Goal: Information Seeking & Learning: Compare options

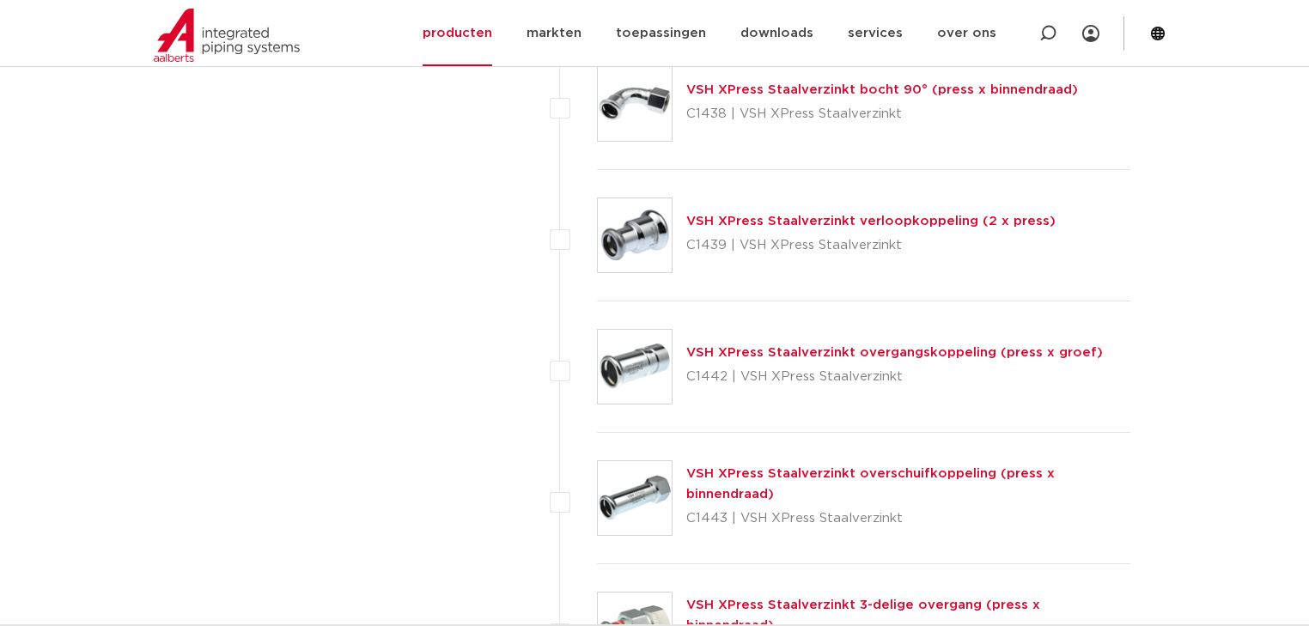
scroll to position [4017, 0]
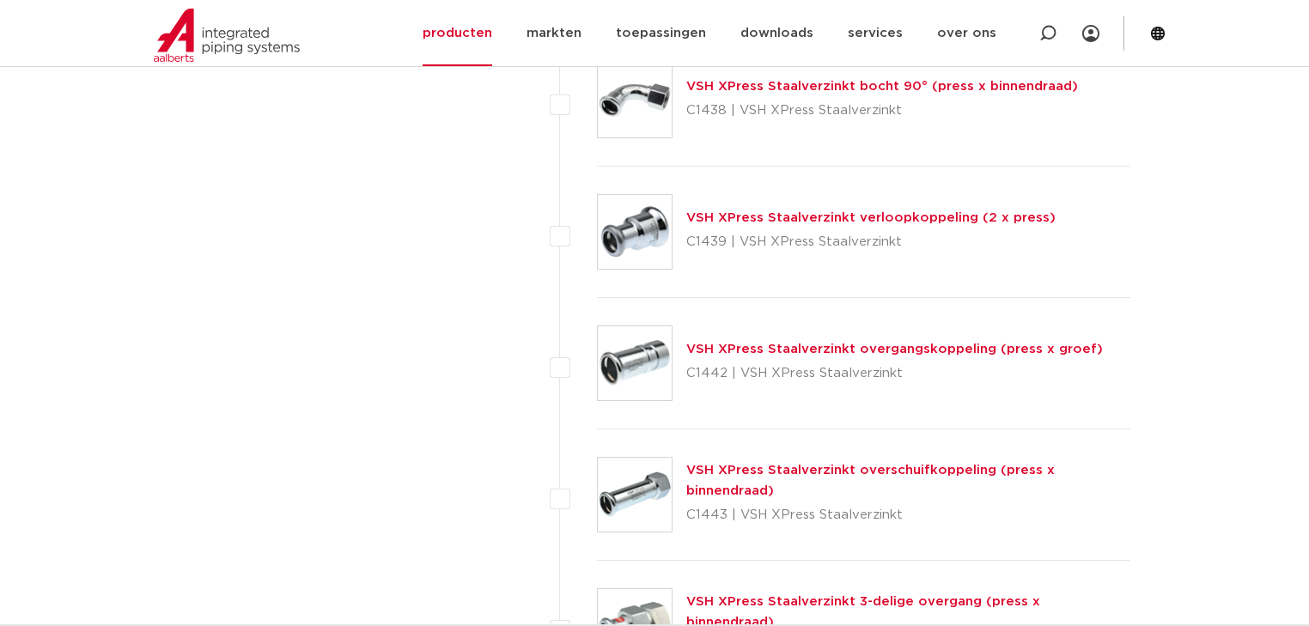
click at [814, 216] on link "VSH XPress Staalverzinkt verloopkoppeling (2 x press)" at bounding box center [870, 217] width 369 height 13
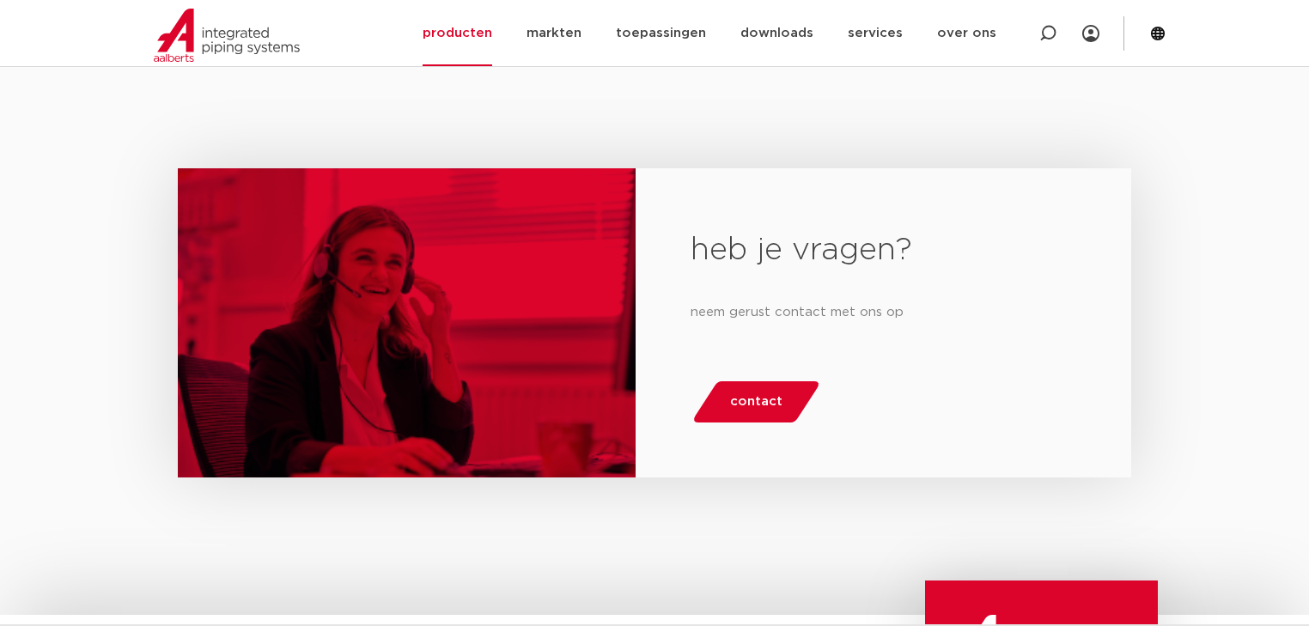
scroll to position [1031, 0]
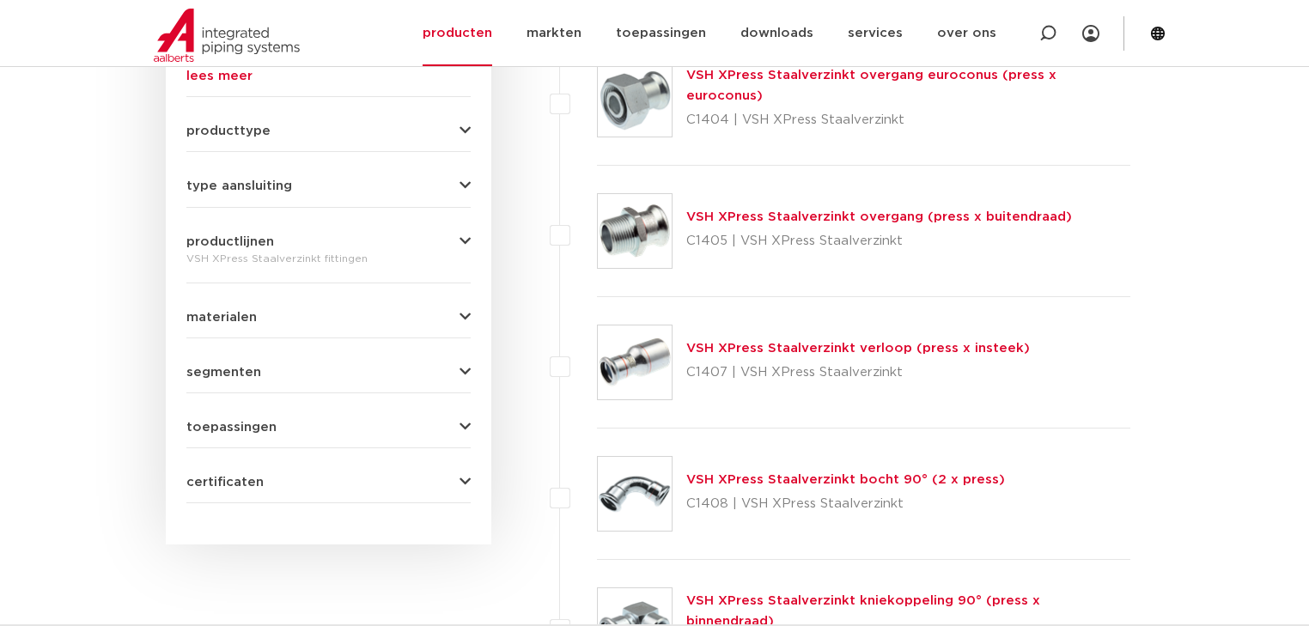
scroll to position [718, 0]
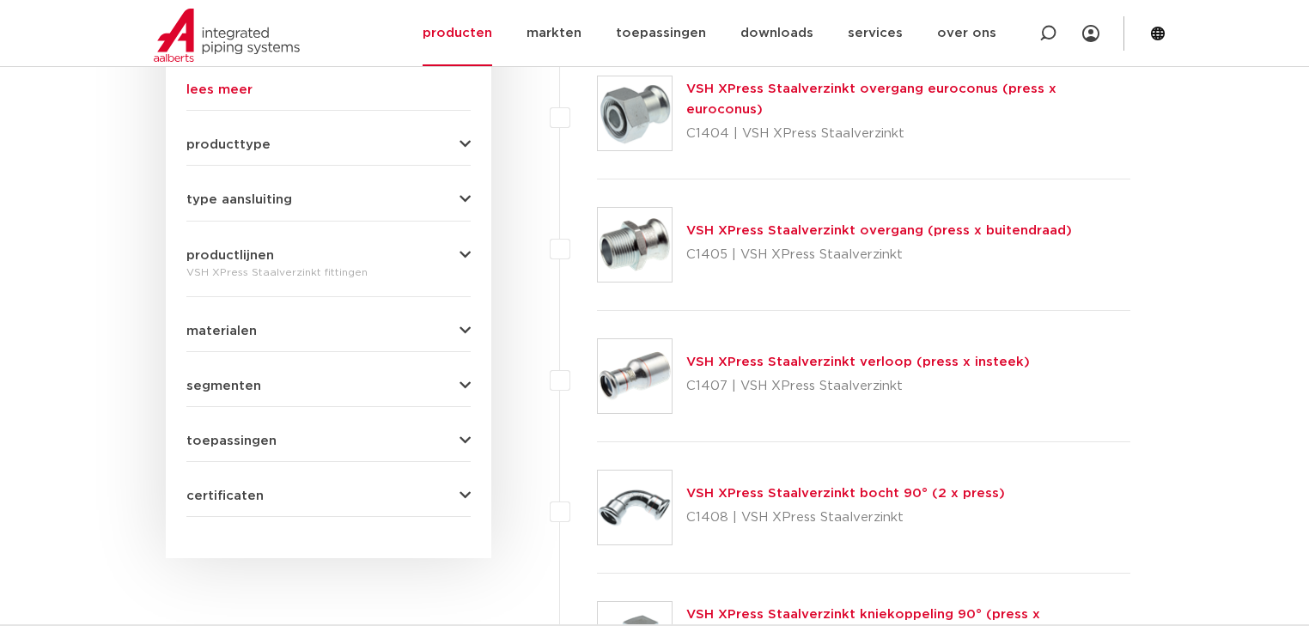
click at [787, 359] on link "VSH XPress Staalverzinkt verloop (press x insteek)" at bounding box center [858, 362] width 344 height 13
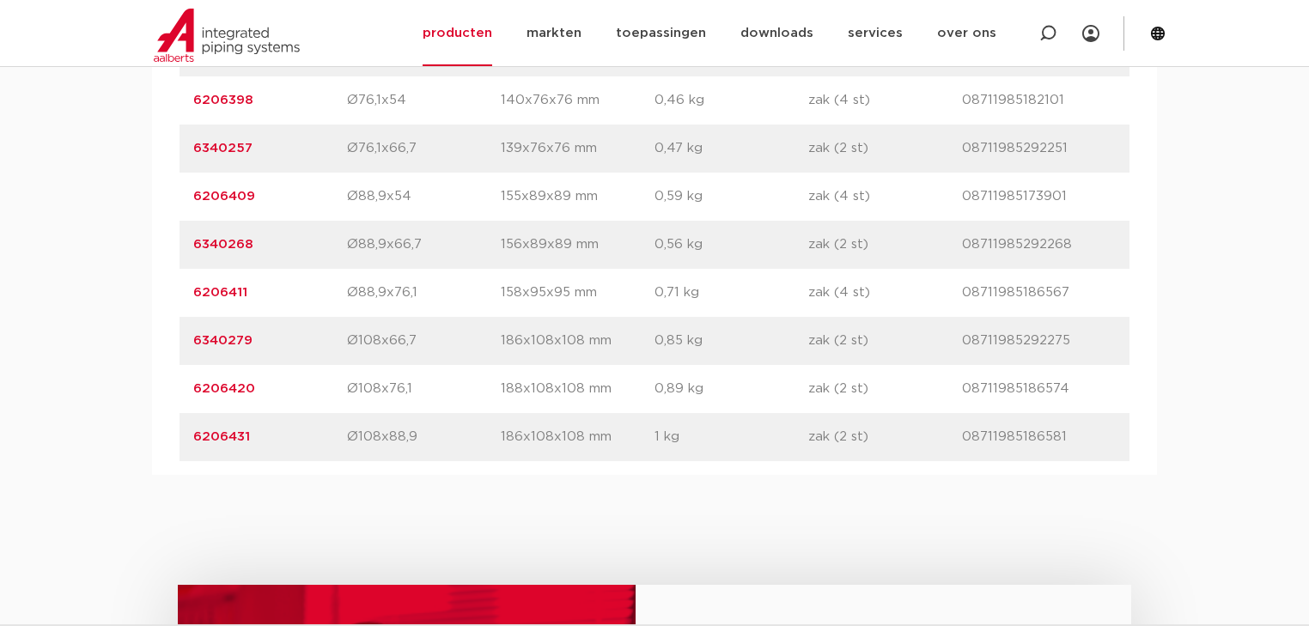
scroll to position [2405, 0]
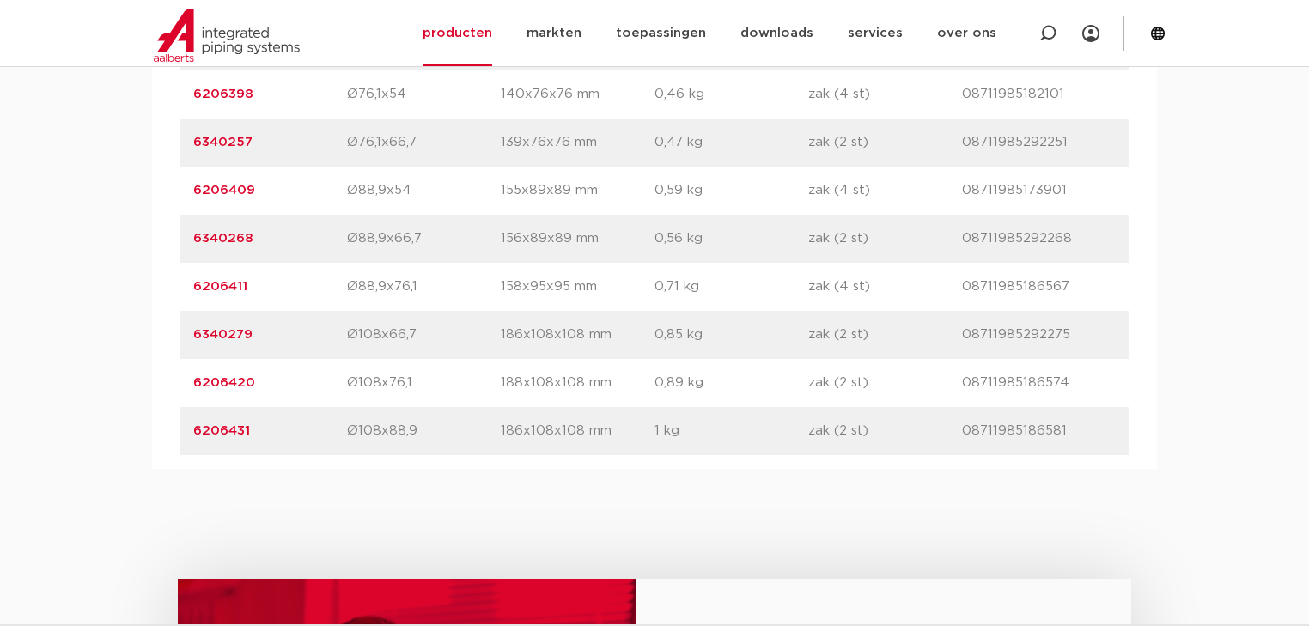
drag, startPoint x: 270, startPoint y: 382, endPoint x: 158, endPoint y: 382, distance: 111.7
copy link "6206420"
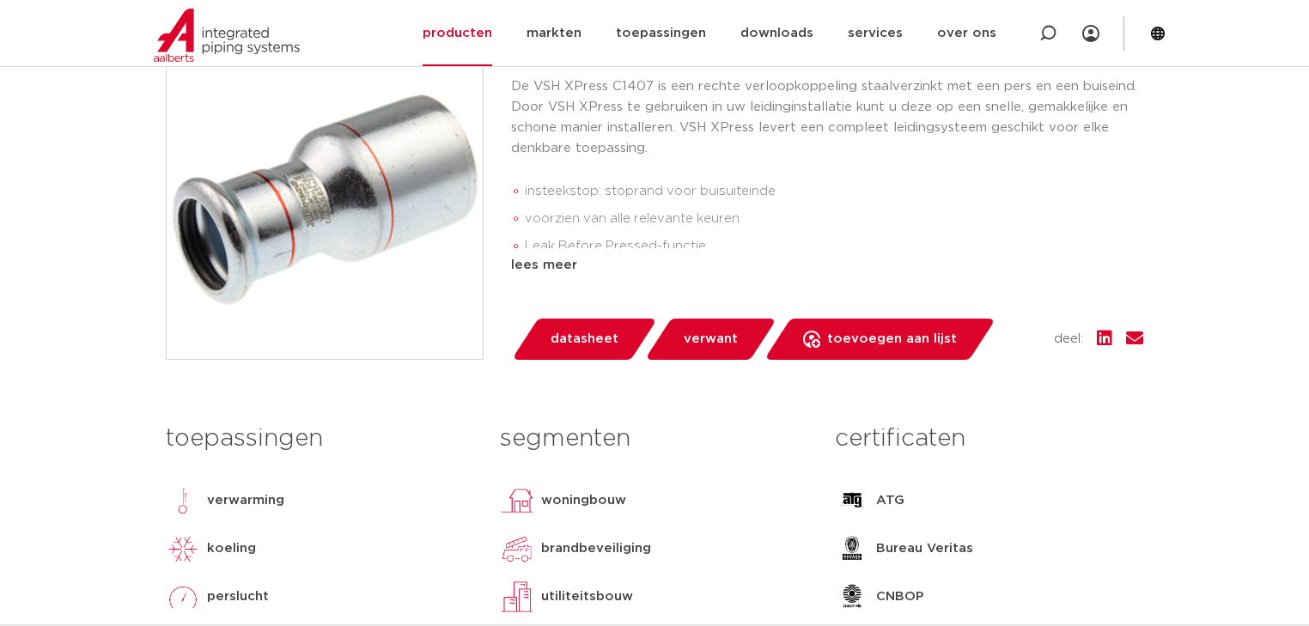
scroll to position [137, 0]
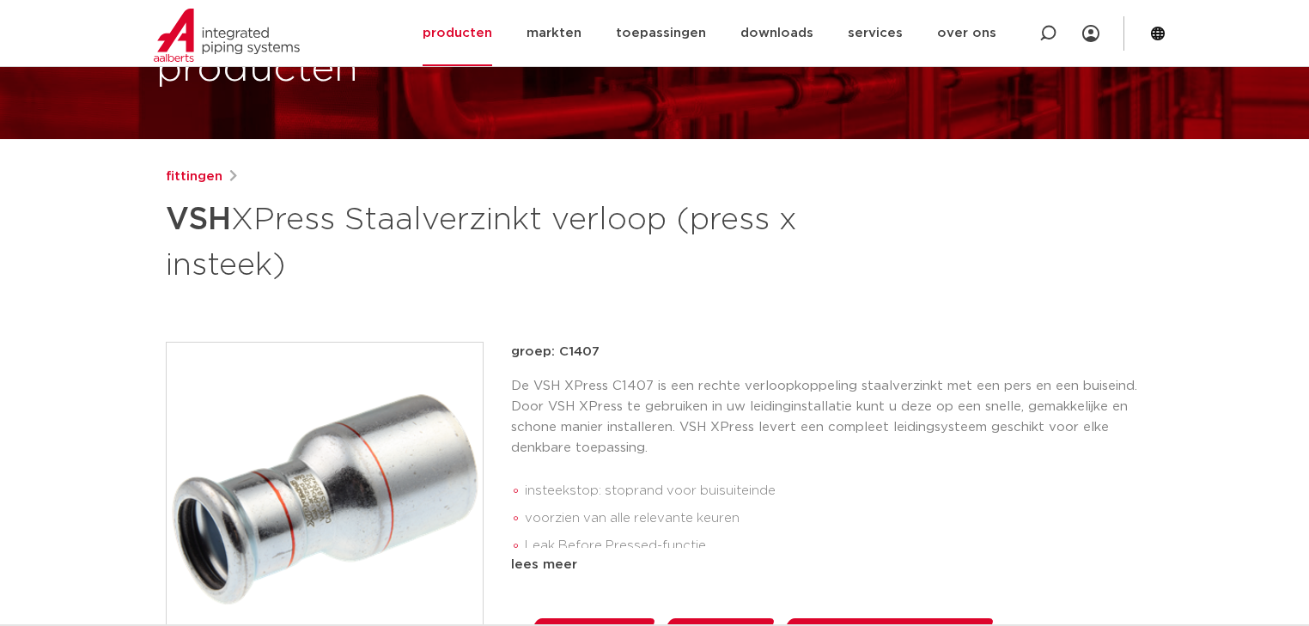
drag, startPoint x: 601, startPoint y: 350, endPoint x: 560, endPoint y: 353, distance: 41.3
click at [560, 353] on p "groep: C1407" at bounding box center [827, 352] width 632 height 21
copy p "C1407"
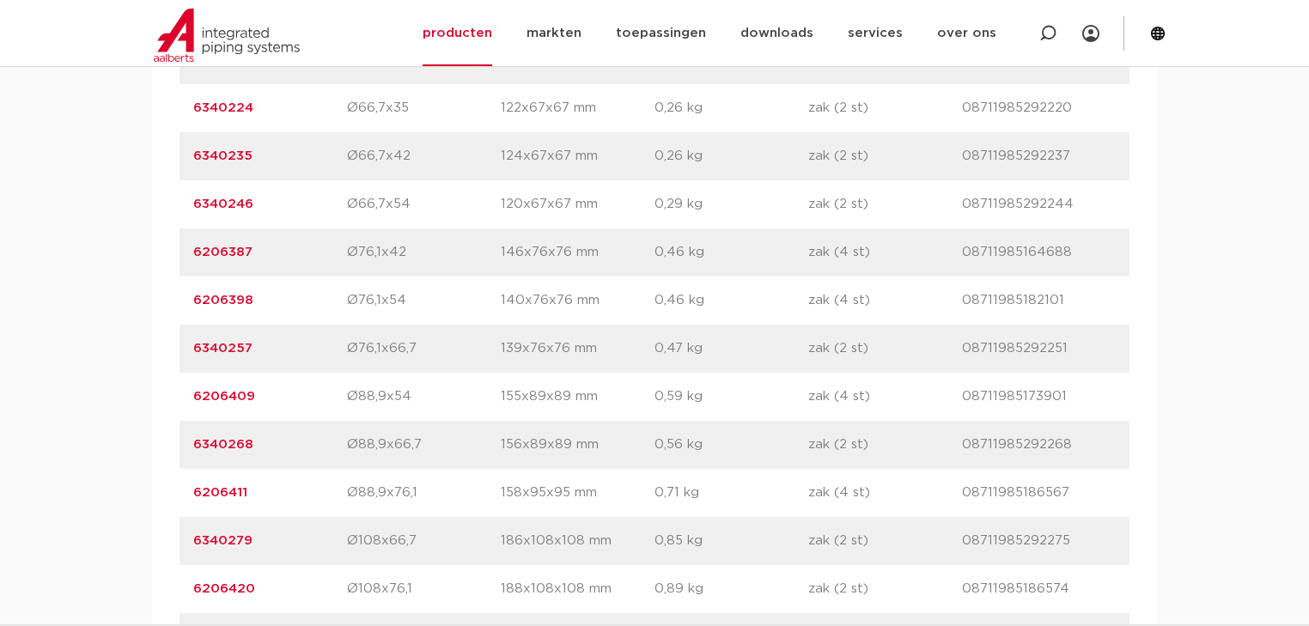
scroll to position [2268, 0]
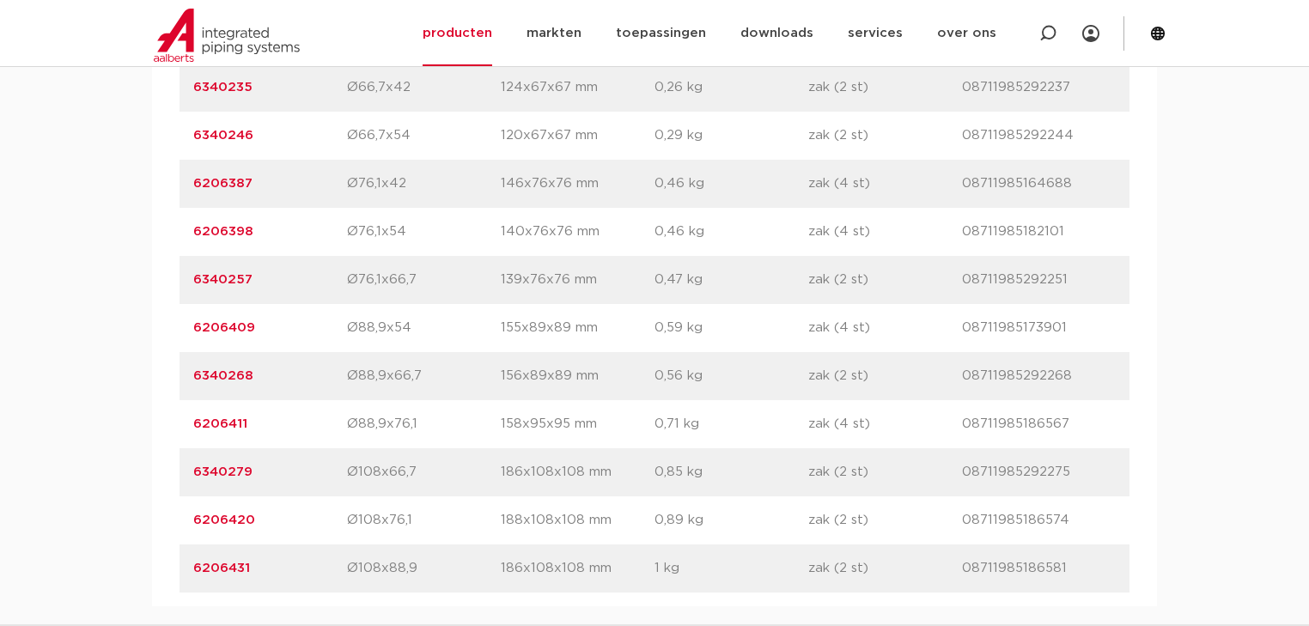
drag, startPoint x: 257, startPoint y: 521, endPoint x: 190, endPoint y: 529, distance: 67.4
click at [190, 528] on div "artikelnummer 6206420 afmeting Ø108x76,1 afmetingen 188x108x108 mm gewicht 0,89…" at bounding box center [655, 521] width 950 height 48
copy link "6206420"
drag, startPoint x: 1068, startPoint y: 519, endPoint x: 962, endPoint y: 534, distance: 106.8
click at [962, 534] on div "artikelnummer 6206420 afmeting Ø108x76,1 afmetingen 188x108x108 mm gewicht 0,89…" at bounding box center [655, 521] width 950 height 48
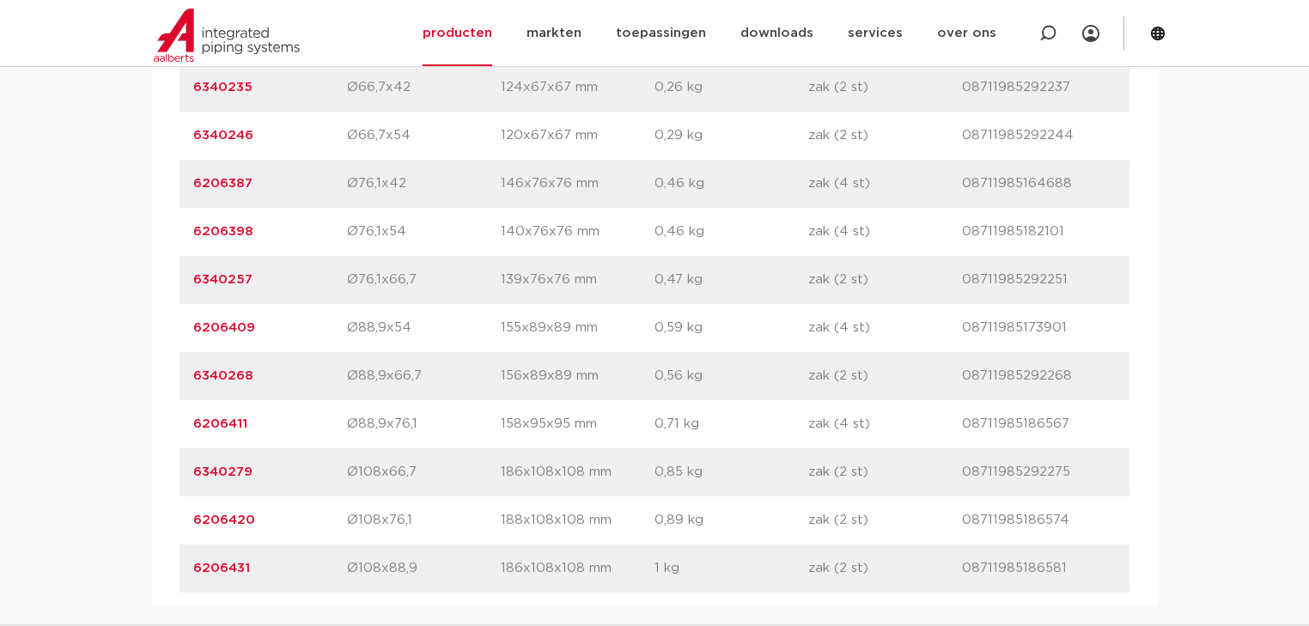
copy p "08711985186574"
drag, startPoint x: 417, startPoint y: 515, endPoint x: 350, endPoint y: 526, distance: 67.9
click at [350, 526] on p "Ø108x76,1" at bounding box center [424, 520] width 154 height 21
copy p "Ø108x76,1"
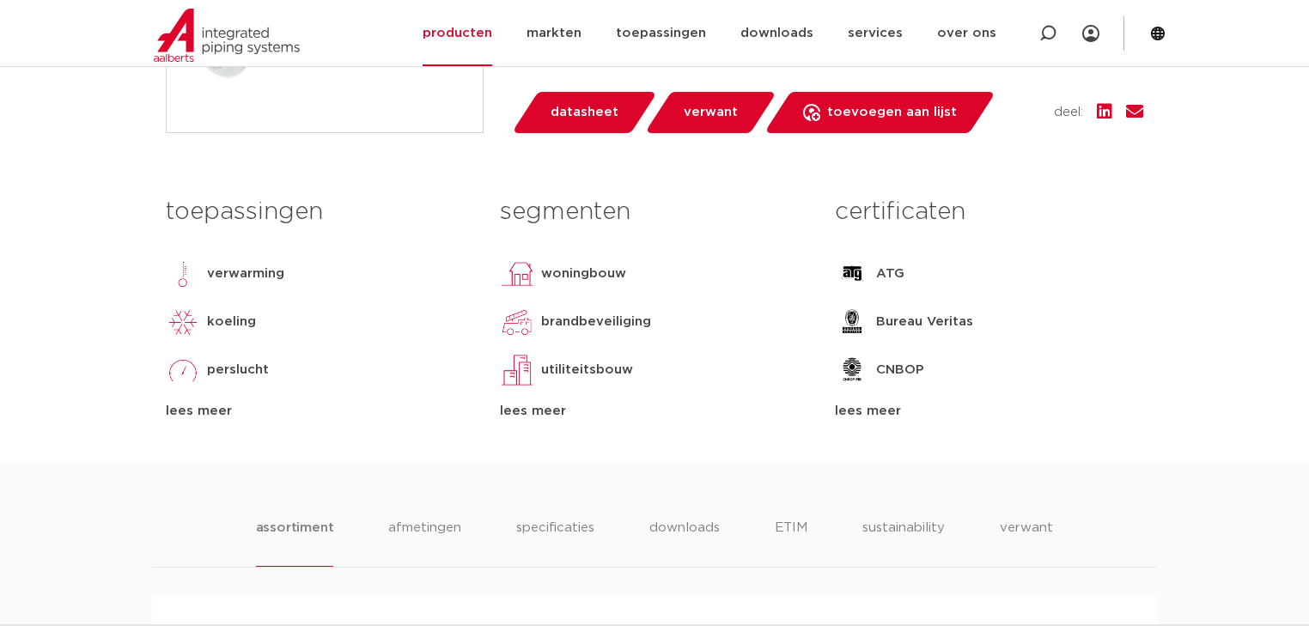
scroll to position [275, 0]
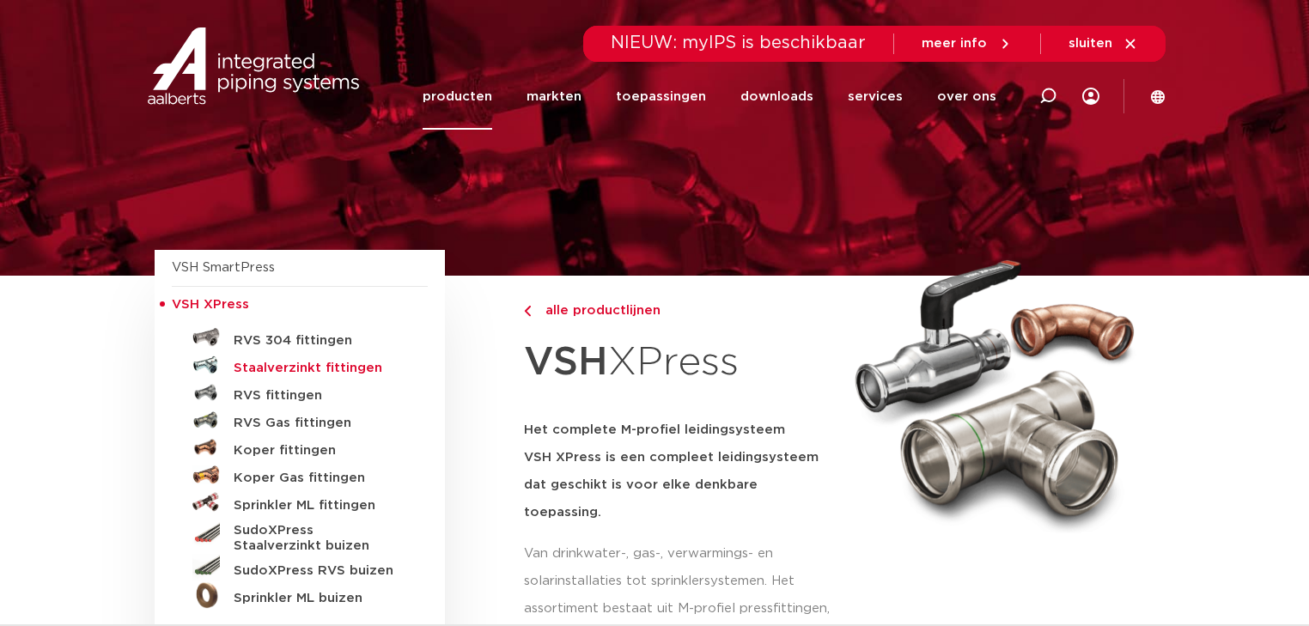
click at [281, 367] on h5 "Staalverzinkt fittingen" at bounding box center [319, 368] width 170 height 15
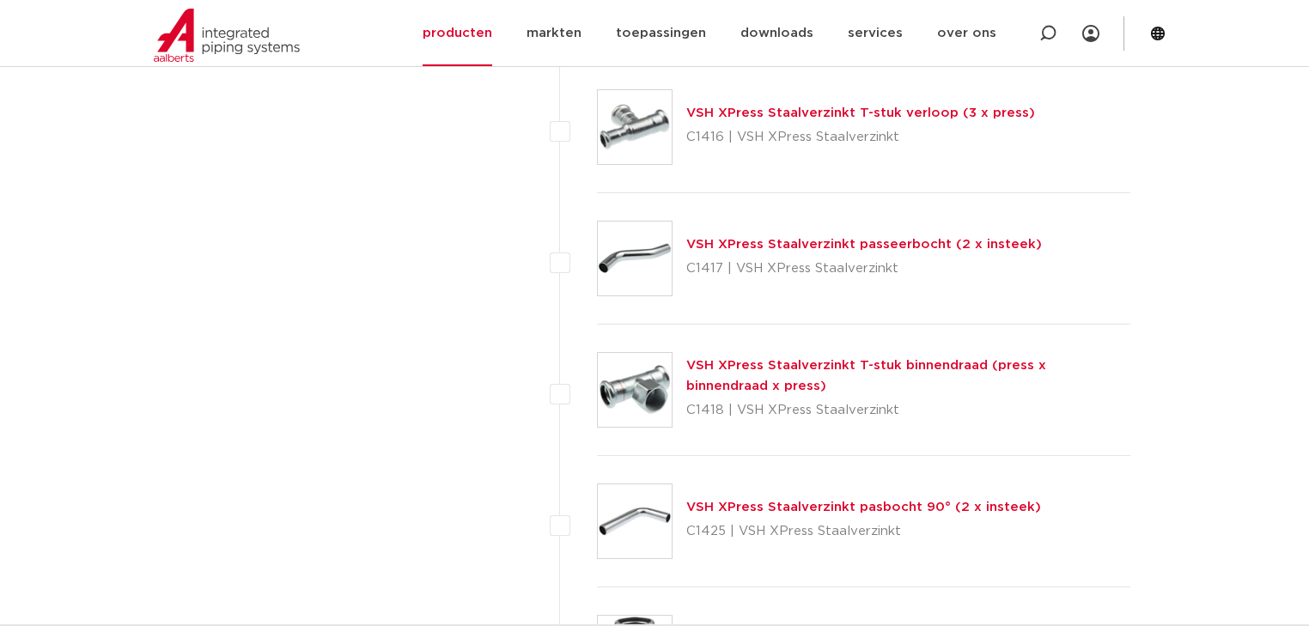
scroll to position [2024, 0]
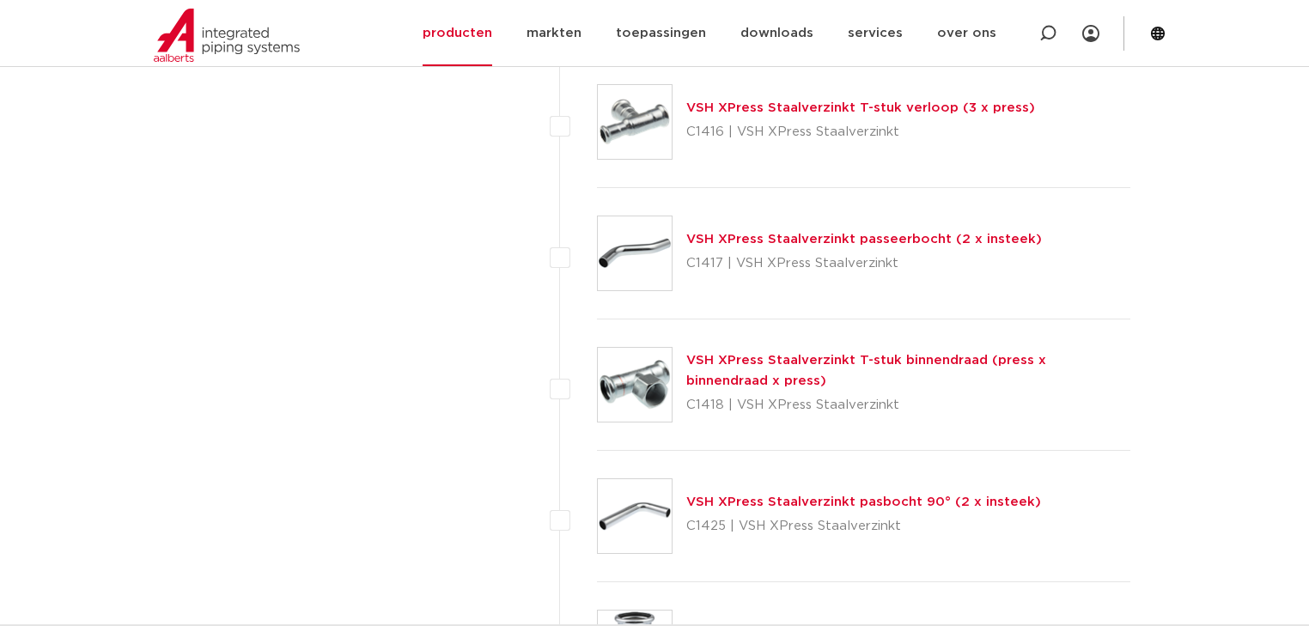
click at [774, 354] on link "VSH XPress Staalverzinkt T-stuk binnendraad (press x binnendraad x press)" at bounding box center [866, 371] width 360 height 34
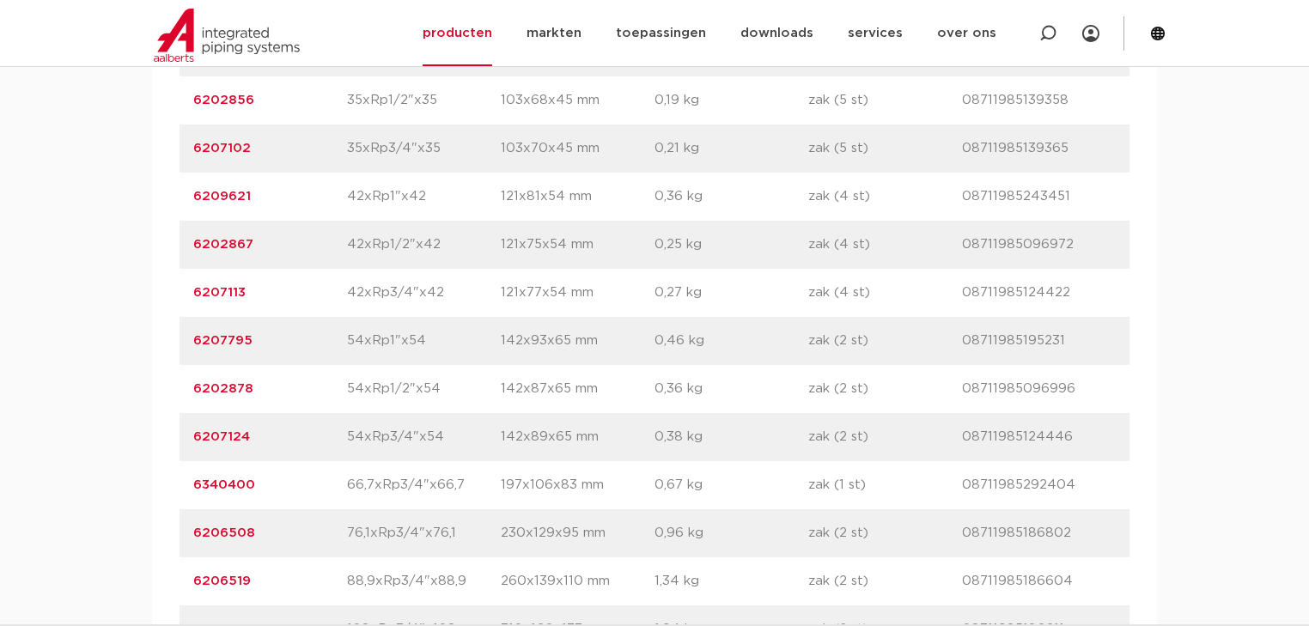
scroll to position [1924, 0]
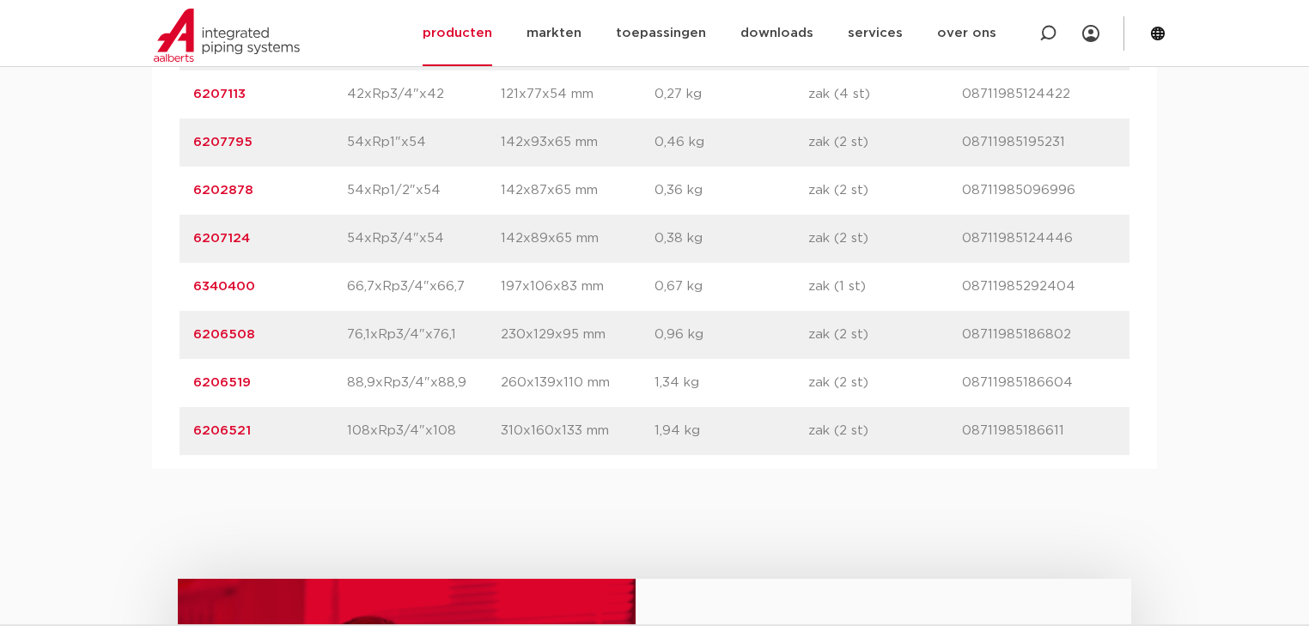
drag, startPoint x: 258, startPoint y: 423, endPoint x: 180, endPoint y: 431, distance: 77.8
click at [180, 407] on div "artikelnummer 6206519 afmeting 88,9xRp3/4"x88,9 [GEOGRAPHIC_DATA] 260x139x110 m…" at bounding box center [655, 383] width 950 height 48
copy link "6206519"
drag, startPoint x: 259, startPoint y: 468, endPoint x: 175, endPoint y: 474, distance: 84.4
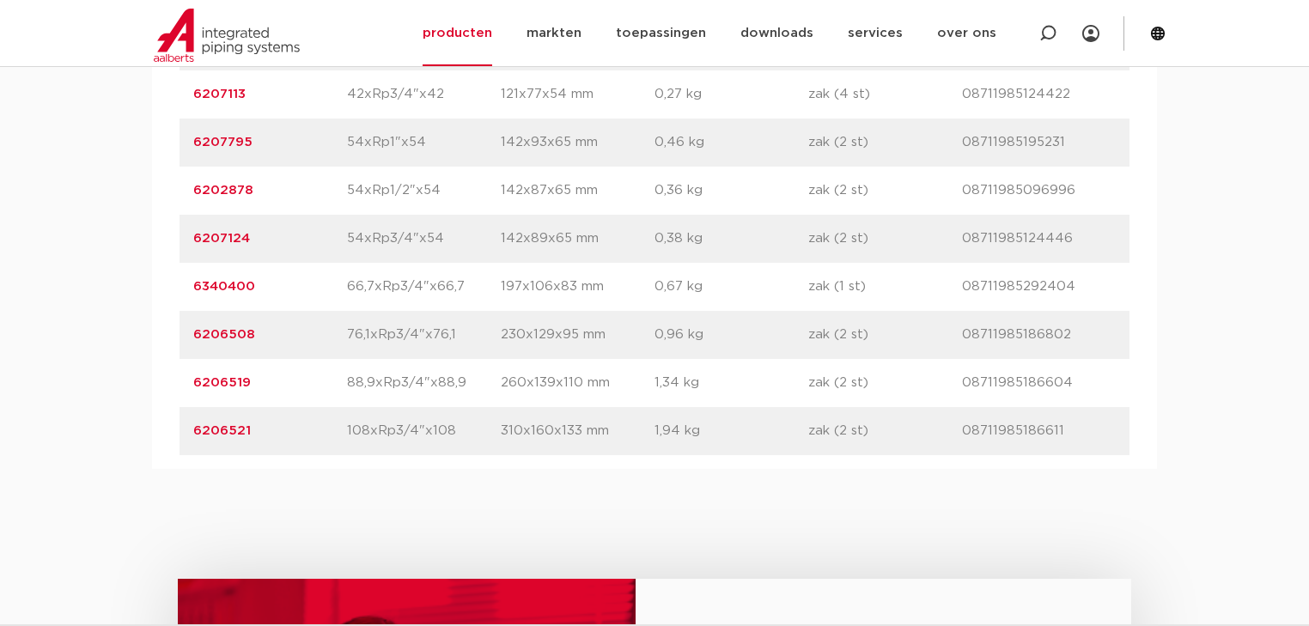
copy link "6206521"
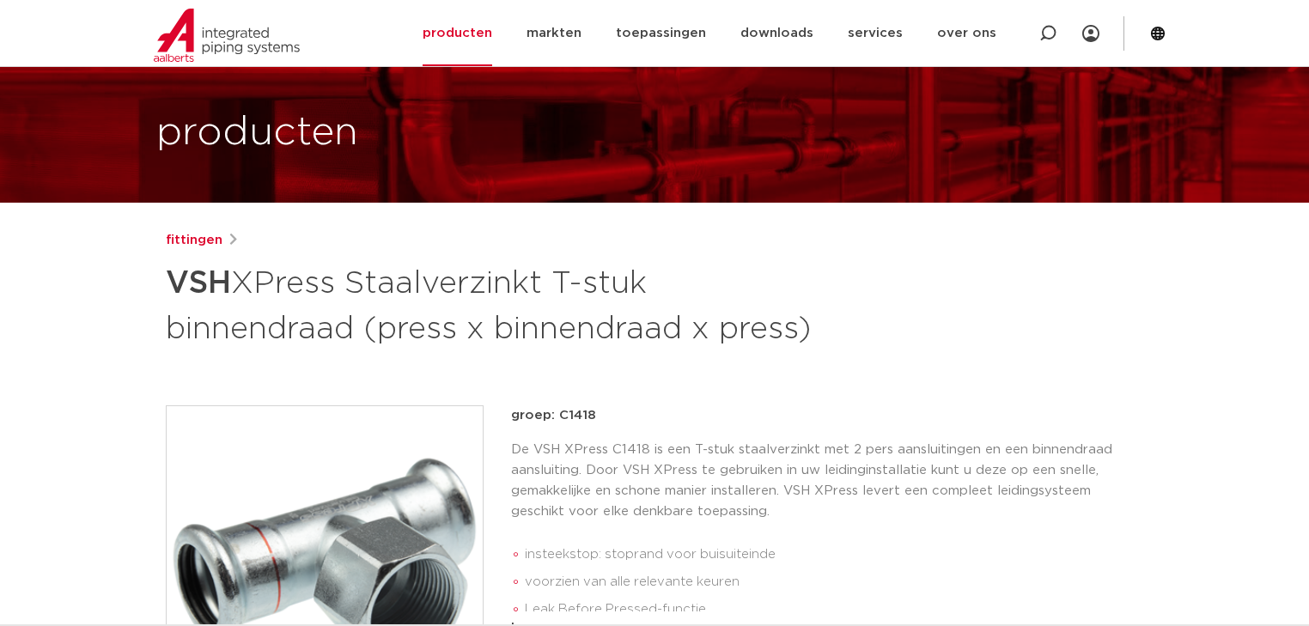
scroll to position [69, 0]
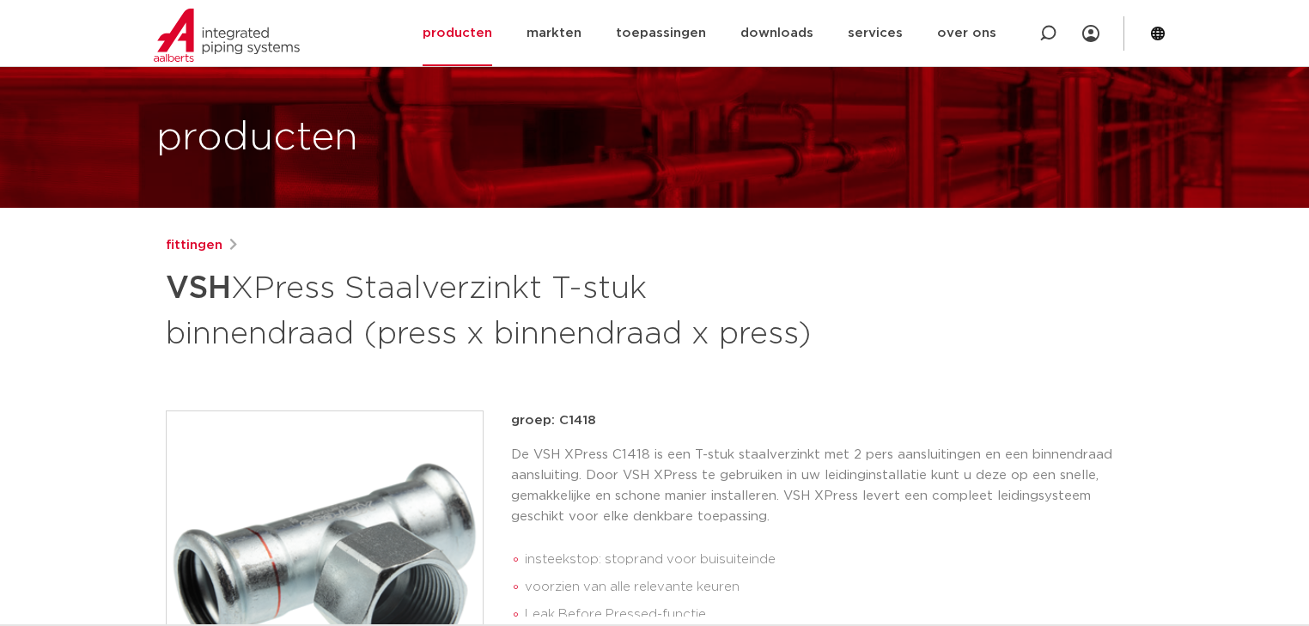
drag, startPoint x: 586, startPoint y: 462, endPoint x: 559, endPoint y: 466, distance: 26.8
click at [559, 431] on p "groep: C1418" at bounding box center [827, 421] width 632 height 21
copy p "C1418"
